Goal: Transaction & Acquisition: Purchase product/service

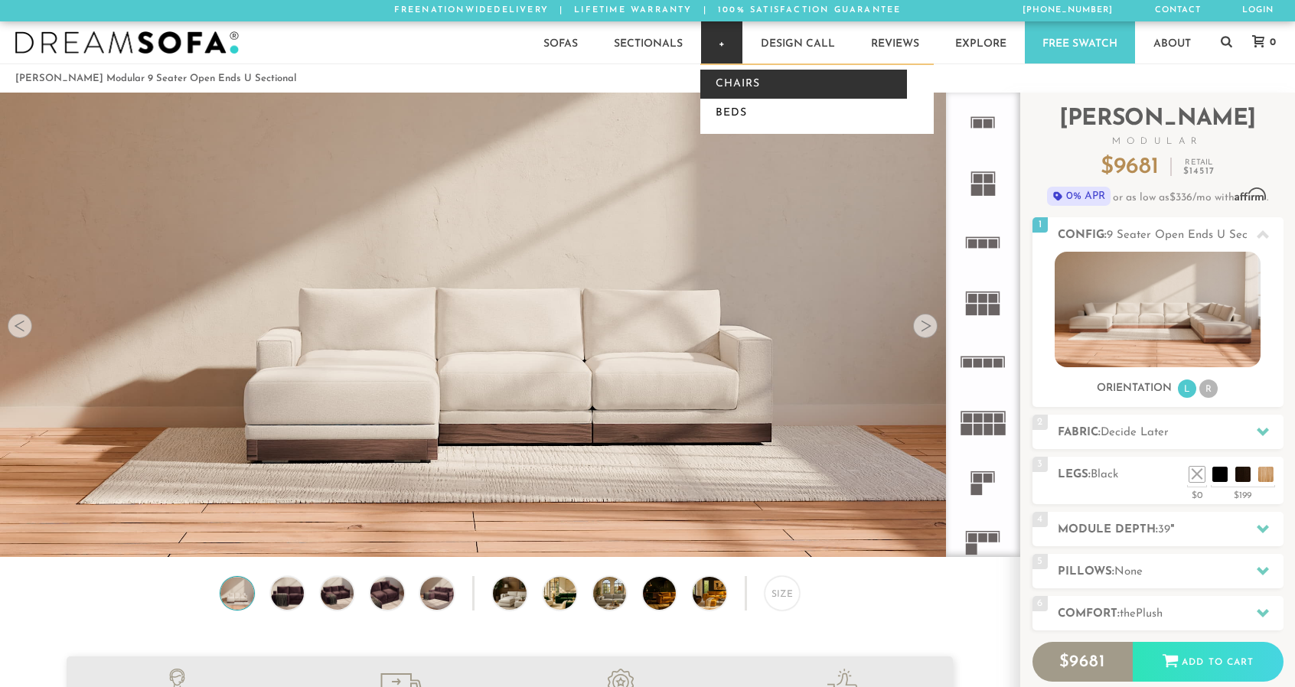
click at [735, 90] on link "Chairs" at bounding box center [804, 84] width 207 height 29
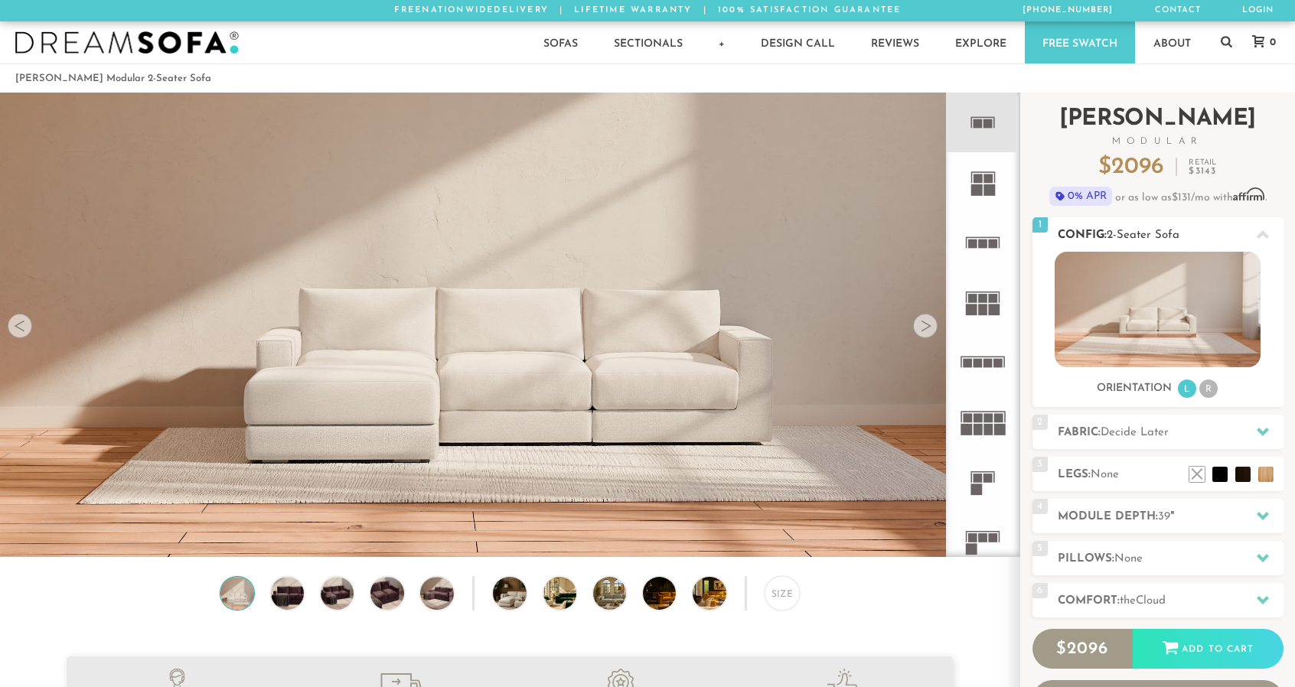
click at [1151, 230] on span "2-Seater Sofa" at bounding box center [1143, 235] width 73 height 11
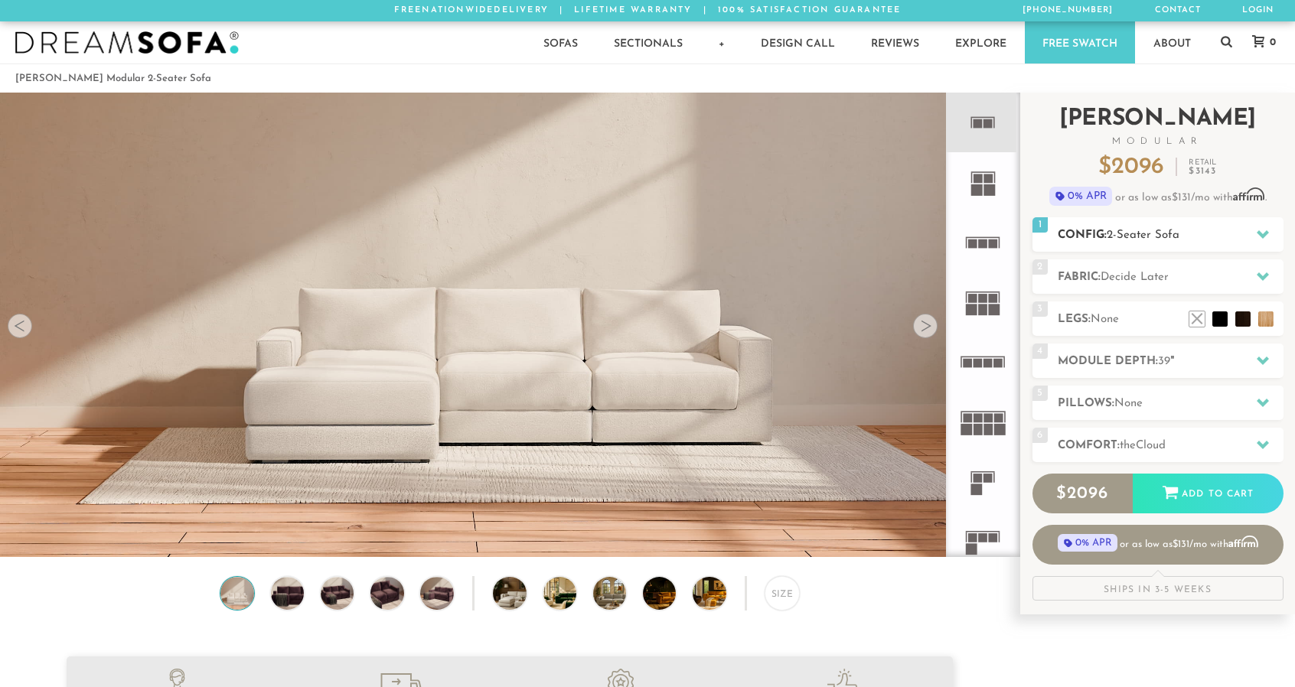
click at [1151, 230] on span "2-Seater Sofa" at bounding box center [1143, 235] width 73 height 11
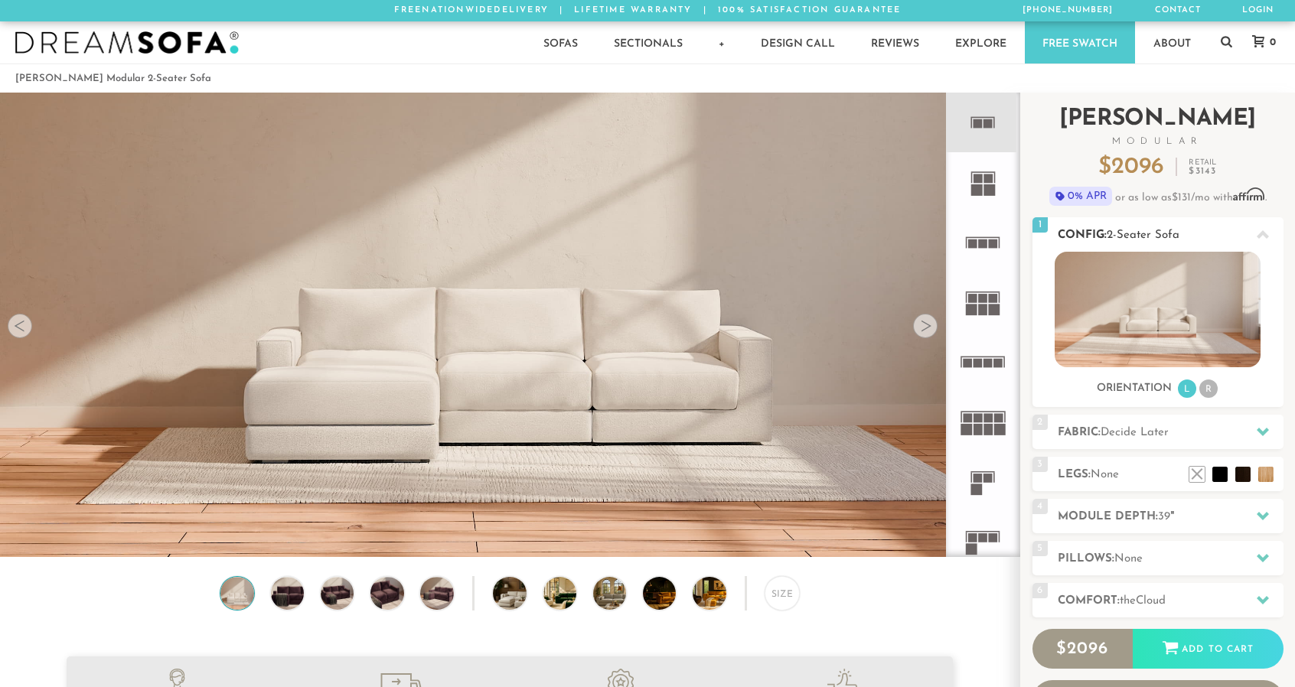
click at [1211, 394] on li "R" at bounding box center [1209, 389] width 18 height 18
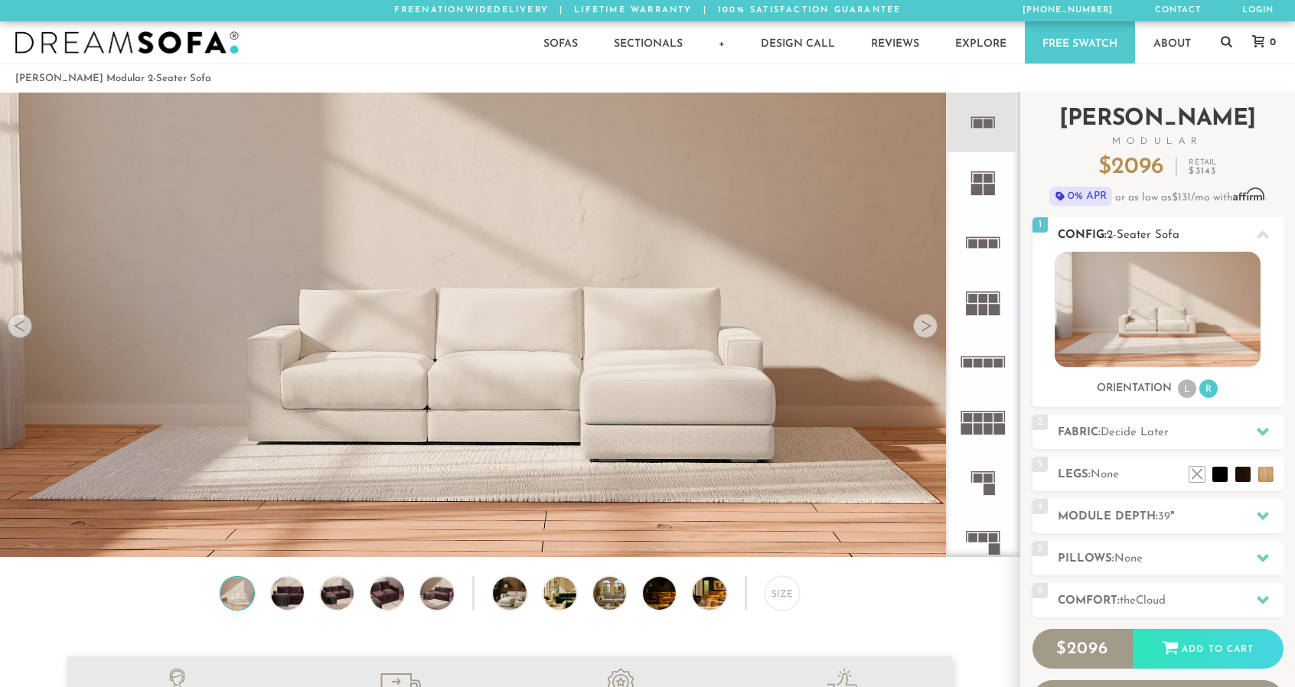
click at [1185, 390] on li "L" at bounding box center [1187, 389] width 18 height 18
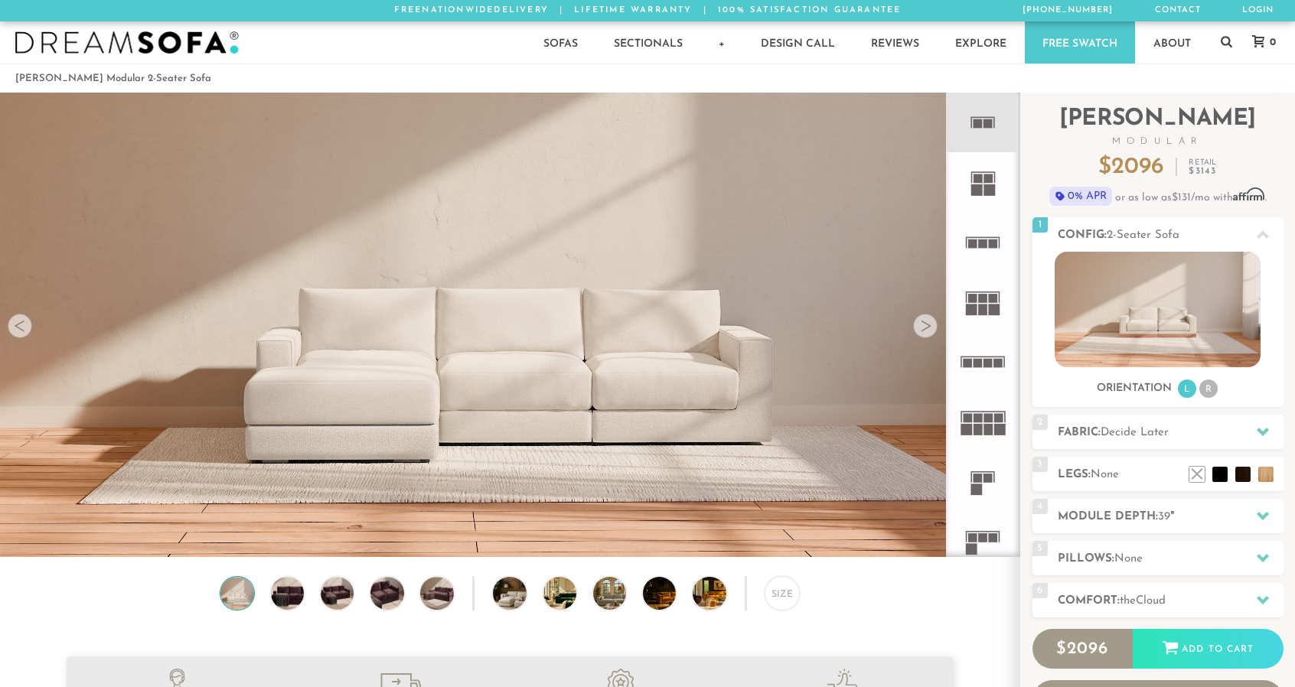
click at [989, 125] on rect at bounding box center [988, 123] width 9 height 9
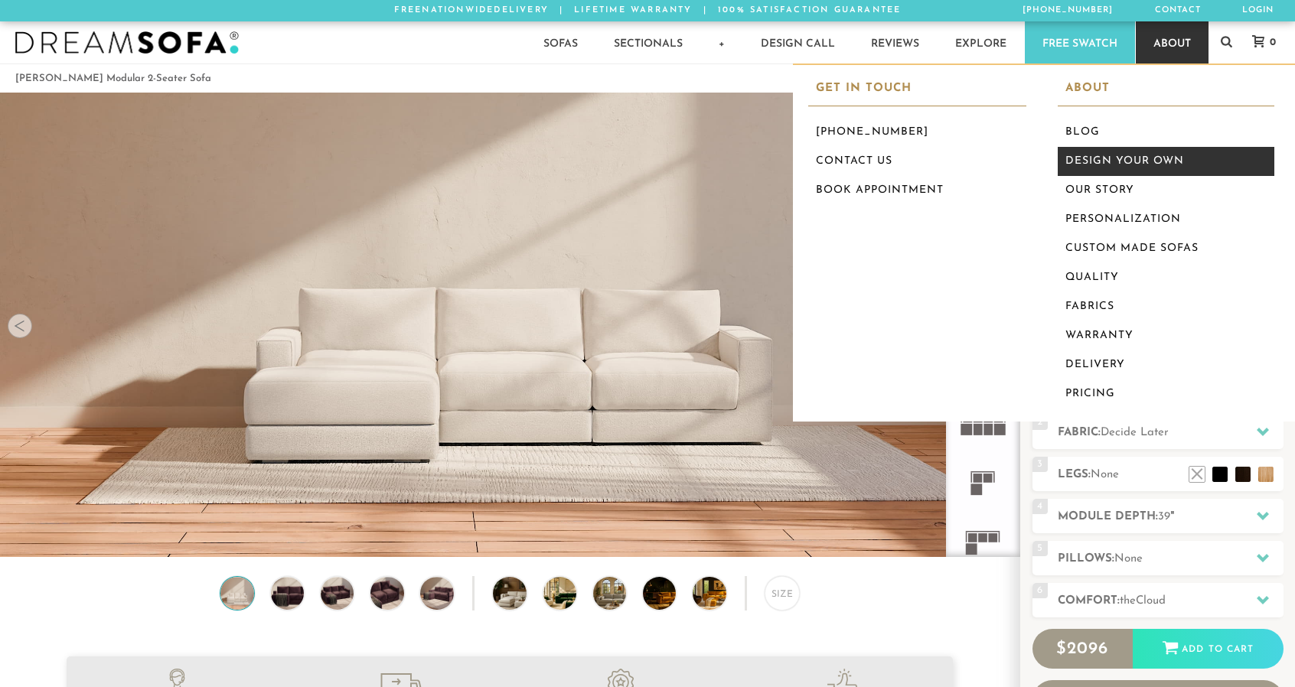
click at [1099, 168] on link "Design Your Own" at bounding box center [1166, 161] width 217 height 29
